Goal: Find specific page/section: Find specific page/section

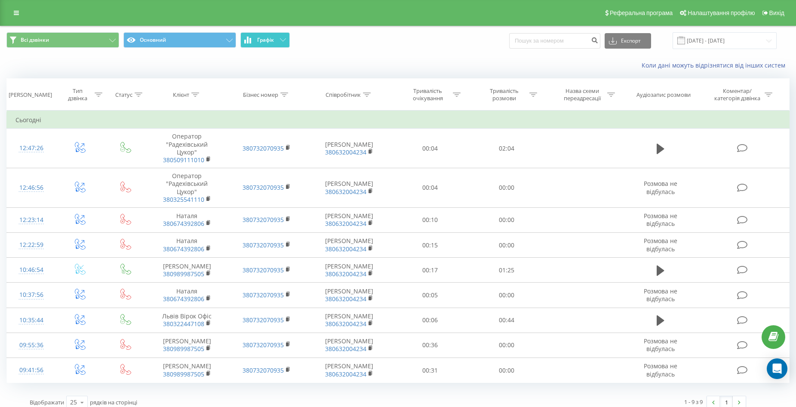
click at [271, 33] on button "Графік" at bounding box center [264, 39] width 49 height 15
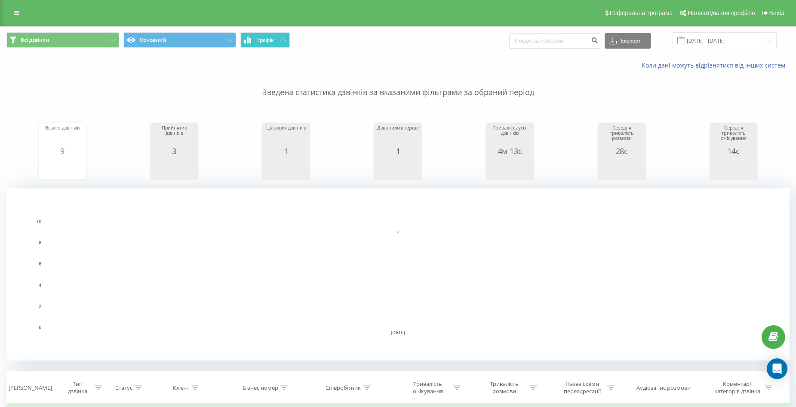
click at [281, 39] on icon at bounding box center [283, 39] width 6 height 3
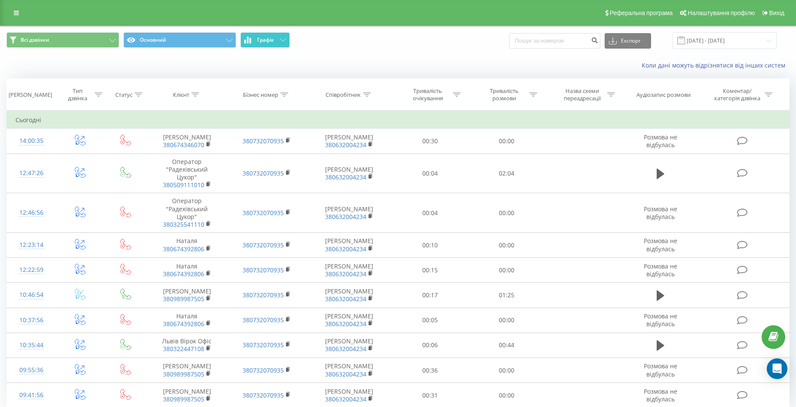
click at [279, 44] on button "Графік" at bounding box center [264, 39] width 49 height 15
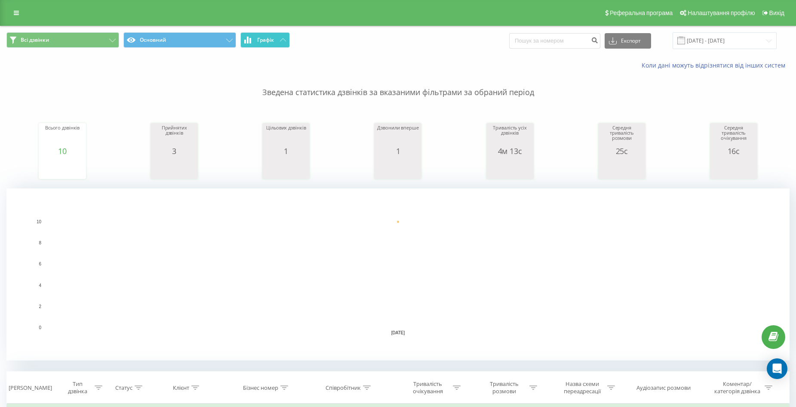
click at [279, 44] on button "Графік" at bounding box center [264, 39] width 49 height 15
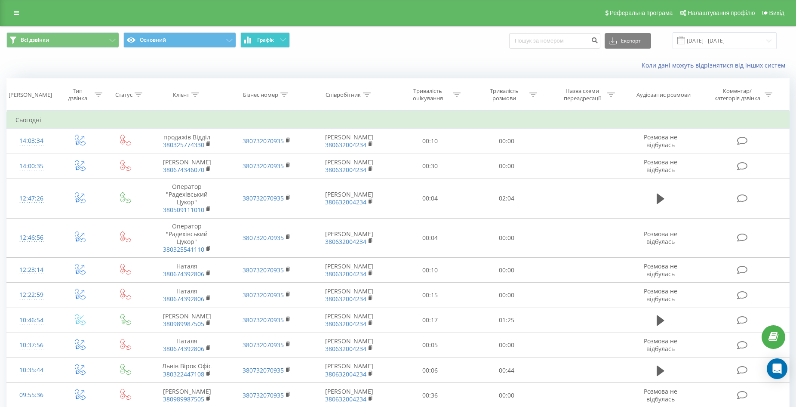
click at [274, 41] on span "Графік" at bounding box center [265, 40] width 17 height 6
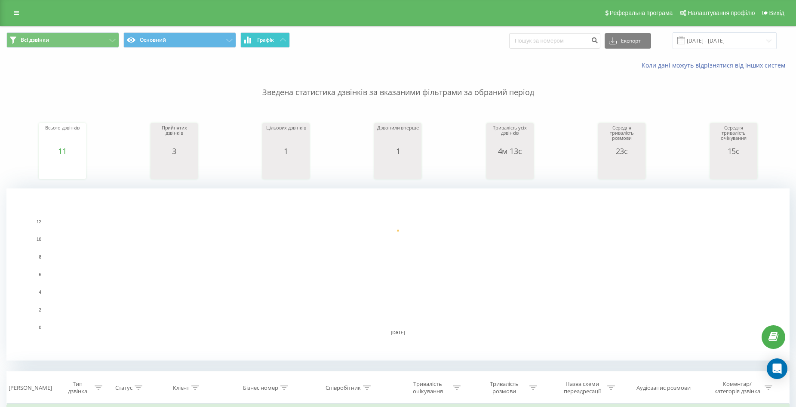
click at [274, 41] on span "Графік" at bounding box center [265, 40] width 17 height 6
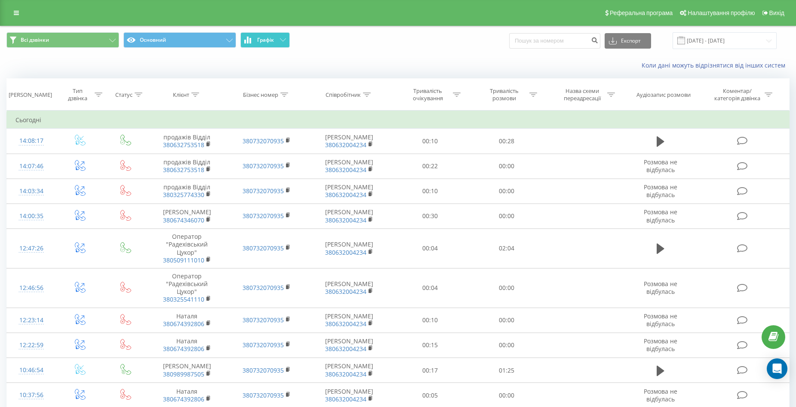
click at [279, 41] on button "Графік" at bounding box center [264, 39] width 49 height 15
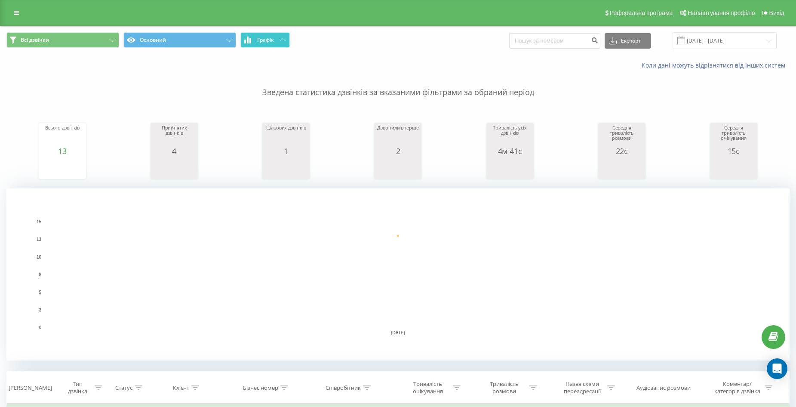
click at [279, 41] on button "Графік" at bounding box center [264, 39] width 49 height 15
